Goal: Transaction & Acquisition: Purchase product/service

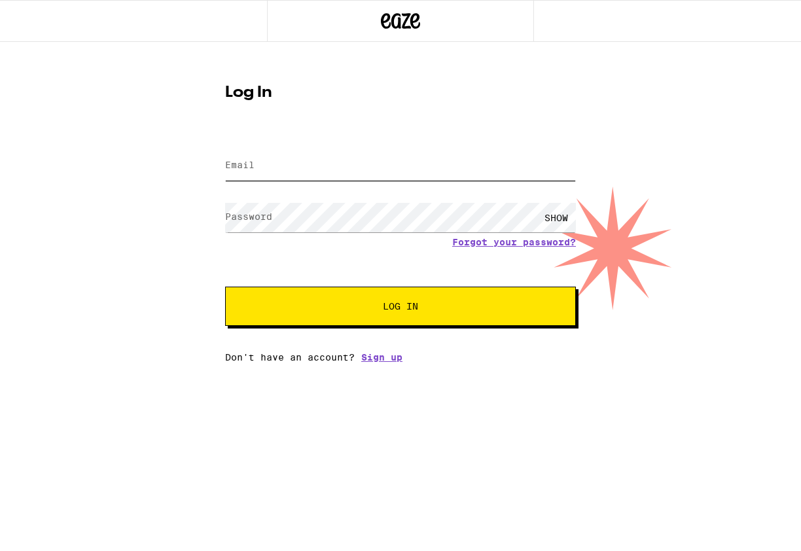
type input "[EMAIL_ADDRESS][DOMAIN_NAME]"
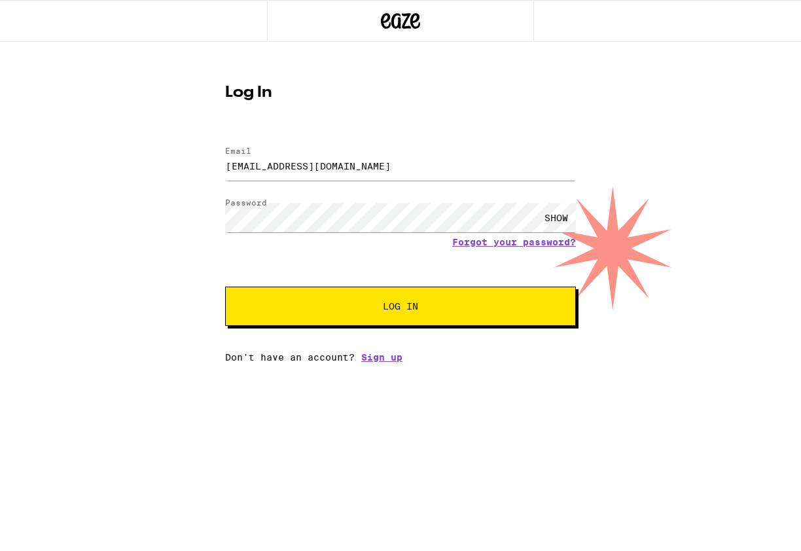
click at [365, 317] on button "Log In" at bounding box center [400, 306] width 351 height 39
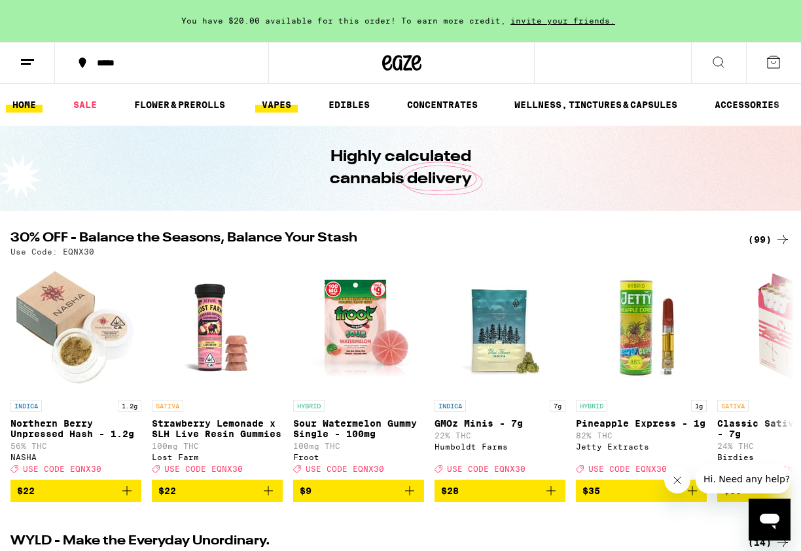
click at [283, 103] on link "VAPES" at bounding box center [276, 105] width 43 height 16
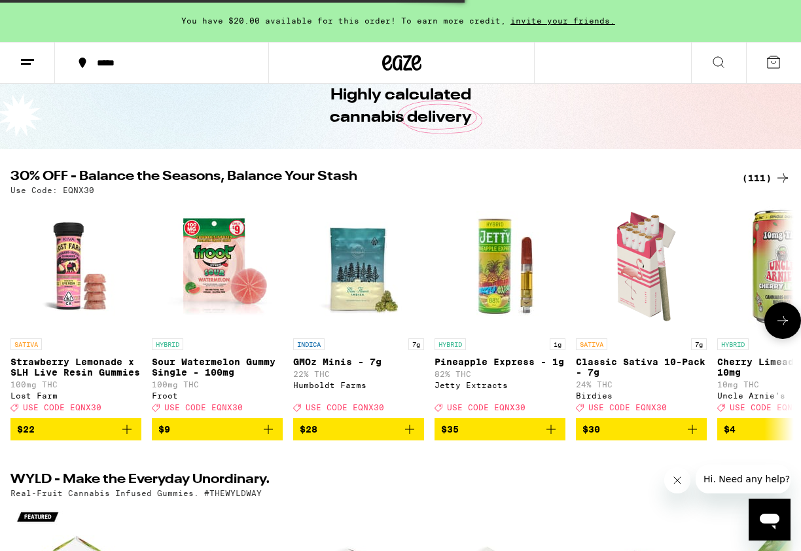
scroll to position [77, 1]
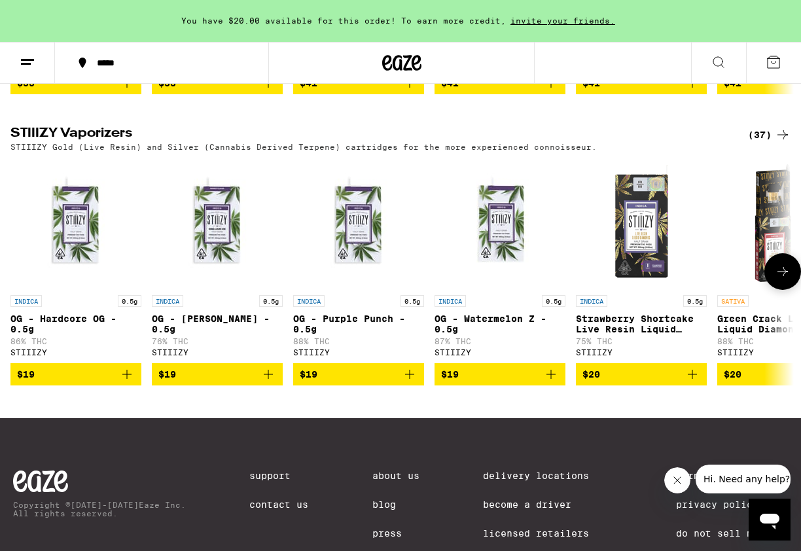
scroll to position [1264, 0]
